Goal: Find specific page/section: Find specific page/section

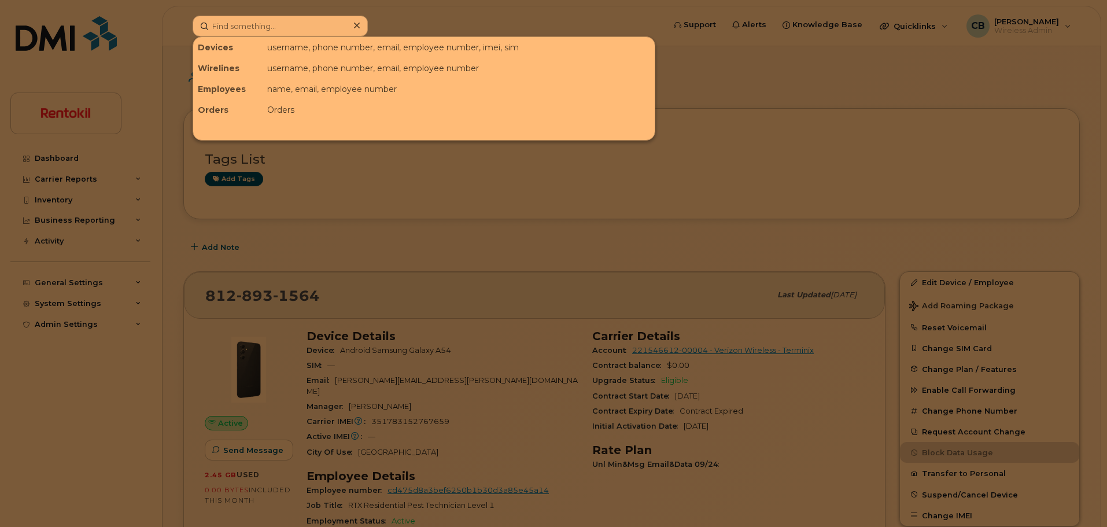
scroll to position [102, 0]
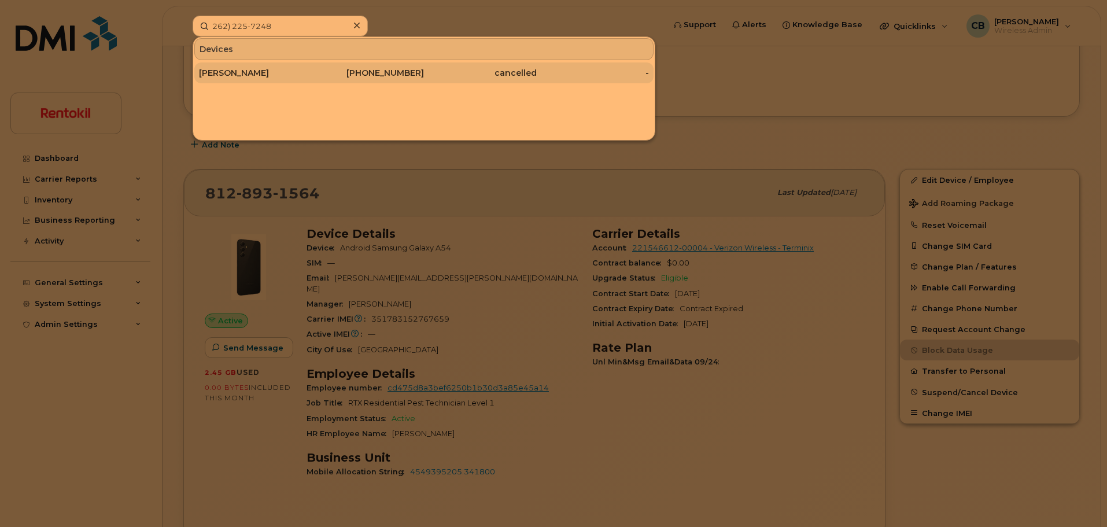
type input "262) 225-7248"
click at [251, 68] on div "KARLA VILEDA" at bounding box center [255, 73] width 113 height 12
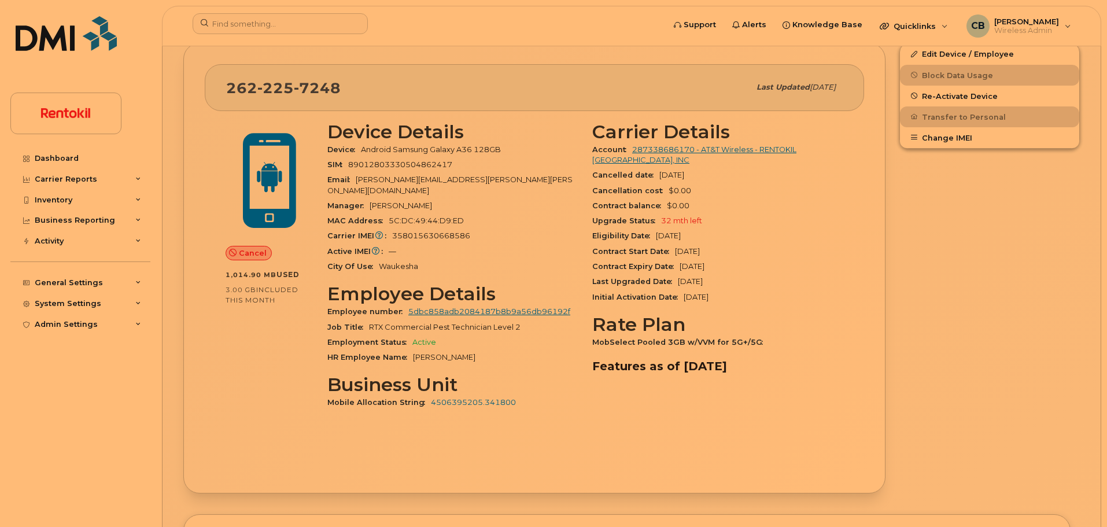
scroll to position [201, 0]
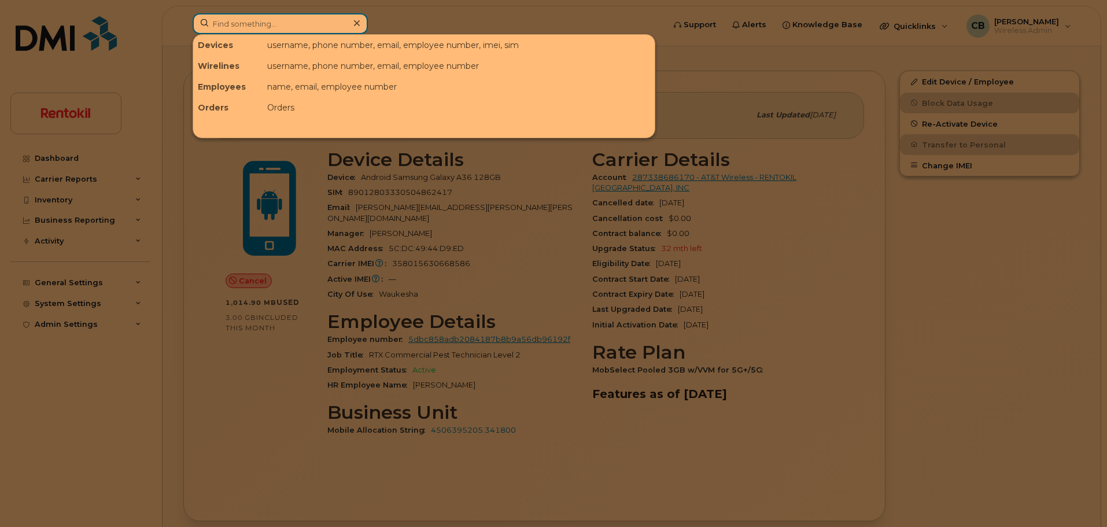
click at [289, 18] on input at bounding box center [280, 23] width 175 height 21
paste input "Eric Huzar"
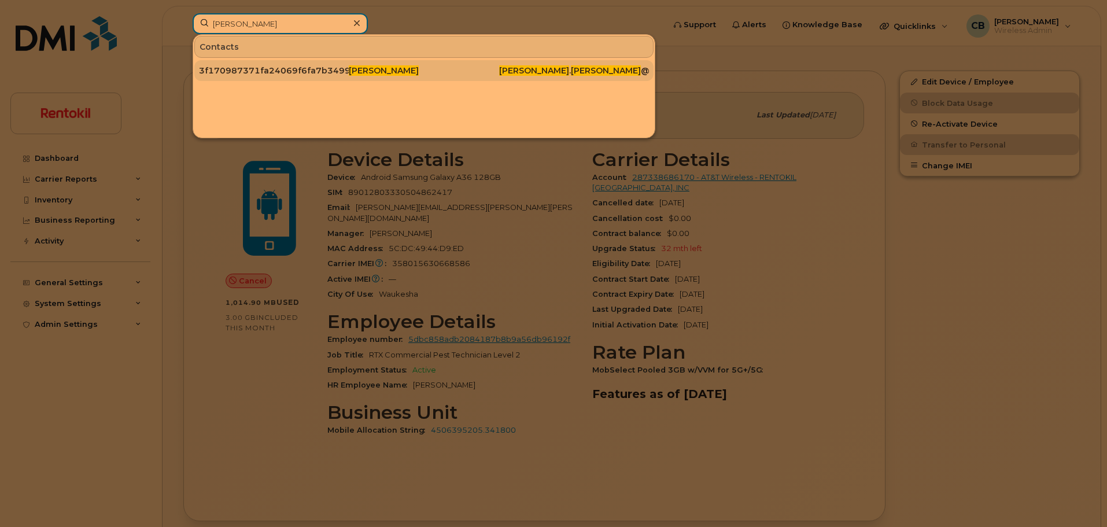
type input "Eric Huzar"
click at [299, 69] on div "3f170987371fa24069f6fa7b34990e1e" at bounding box center [274, 71] width 150 height 12
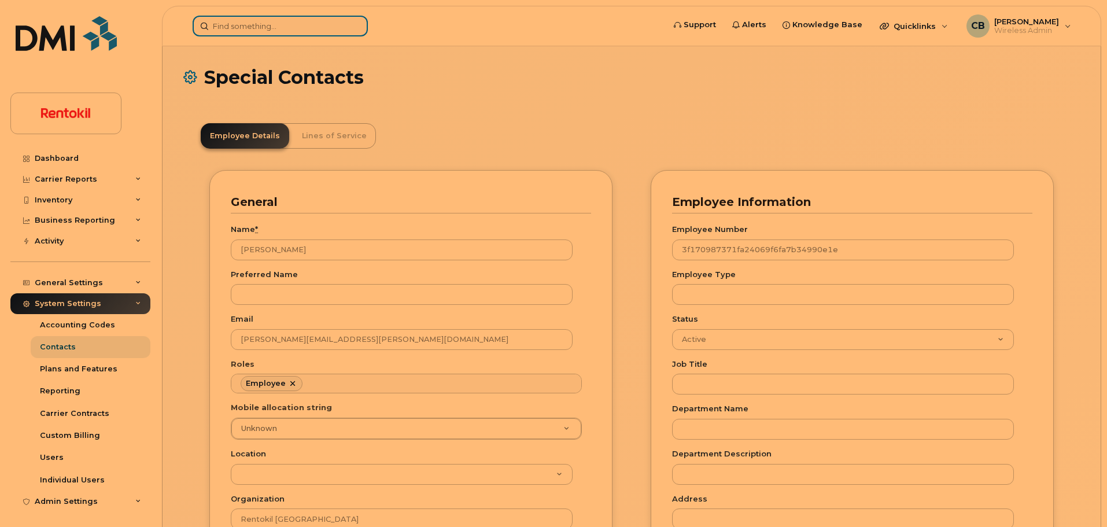
click at [315, 26] on input at bounding box center [280, 26] width 175 height 21
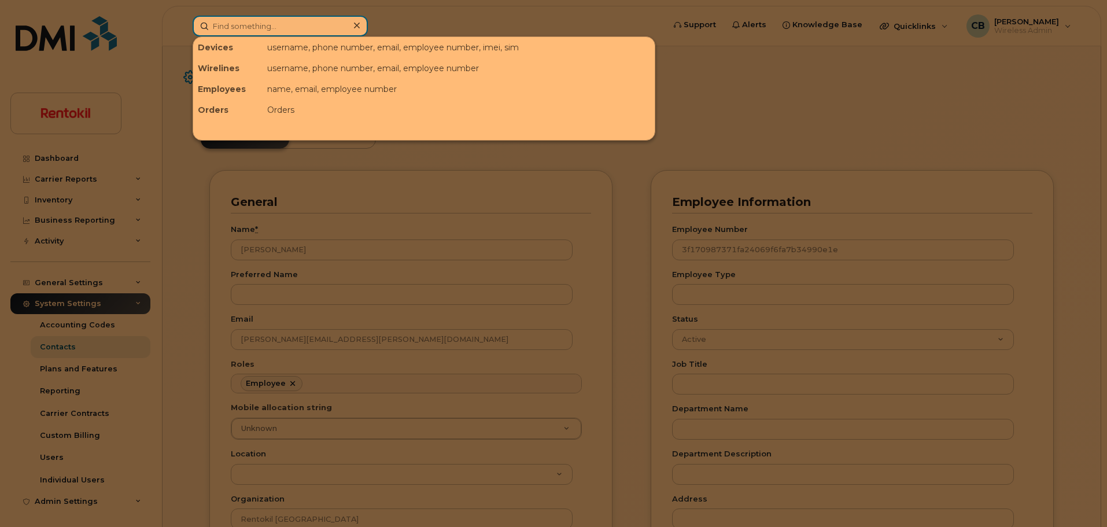
paste input "615.775.0671"
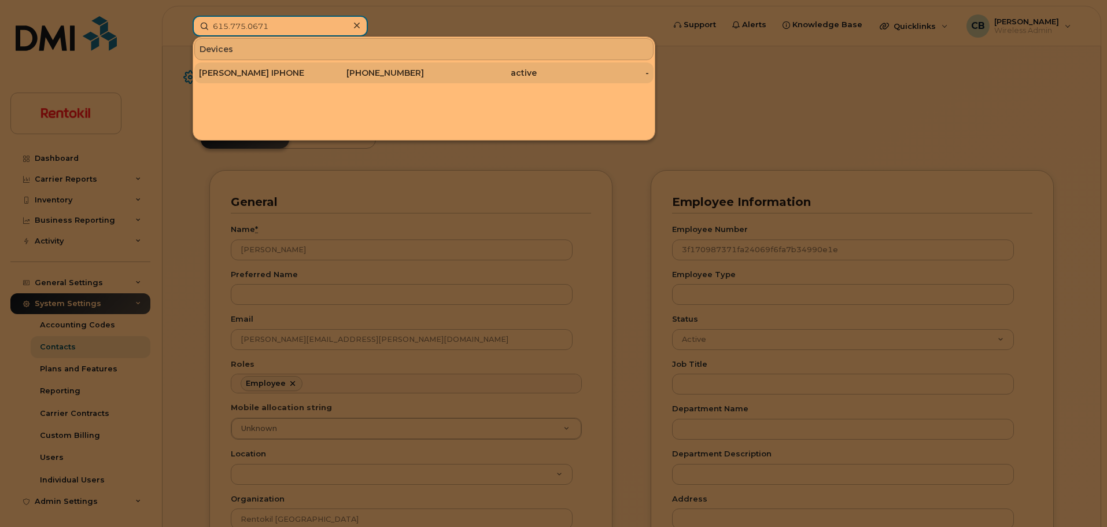
type input "615.775.0671"
click at [281, 72] on div "[PERSON_NAME] IPHONE" at bounding box center [255, 73] width 113 height 12
